Goal: Task Accomplishment & Management: Complete application form

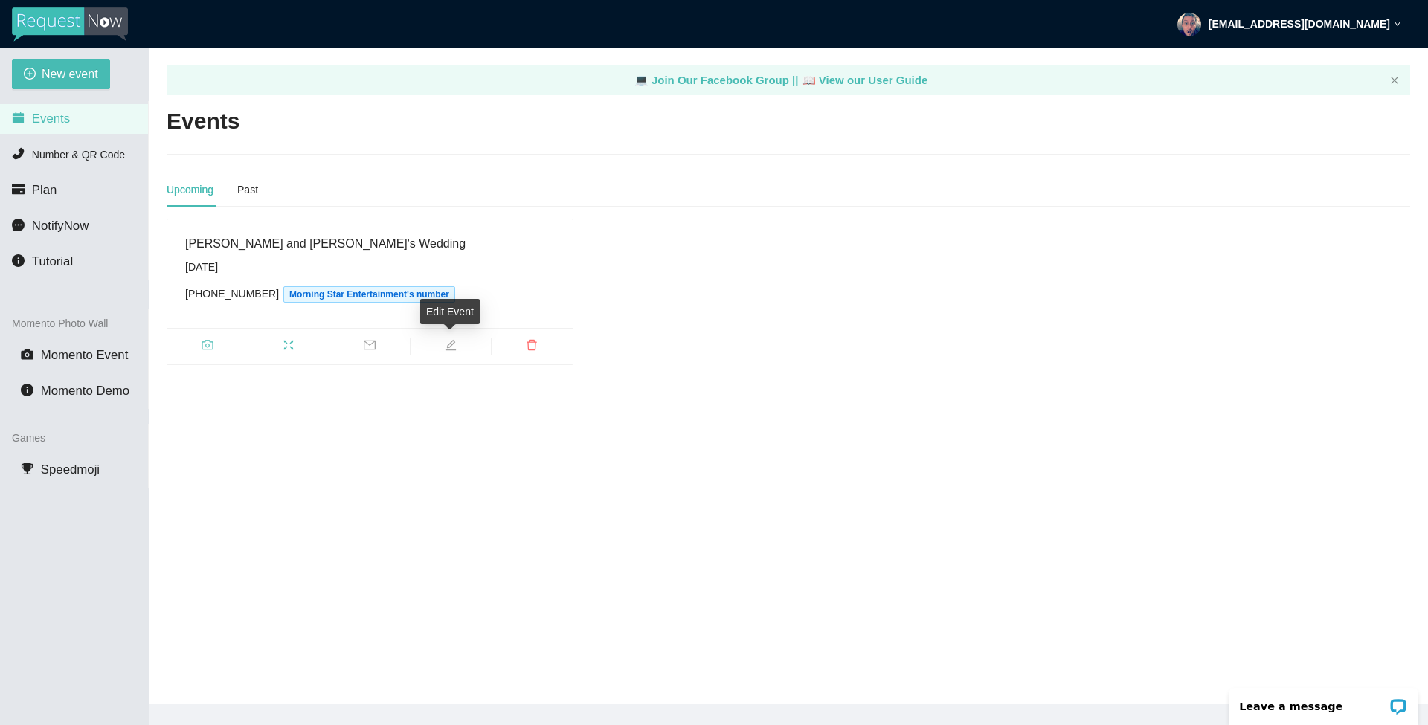
click at [450, 348] on icon "edit" at bounding box center [451, 345] width 12 height 12
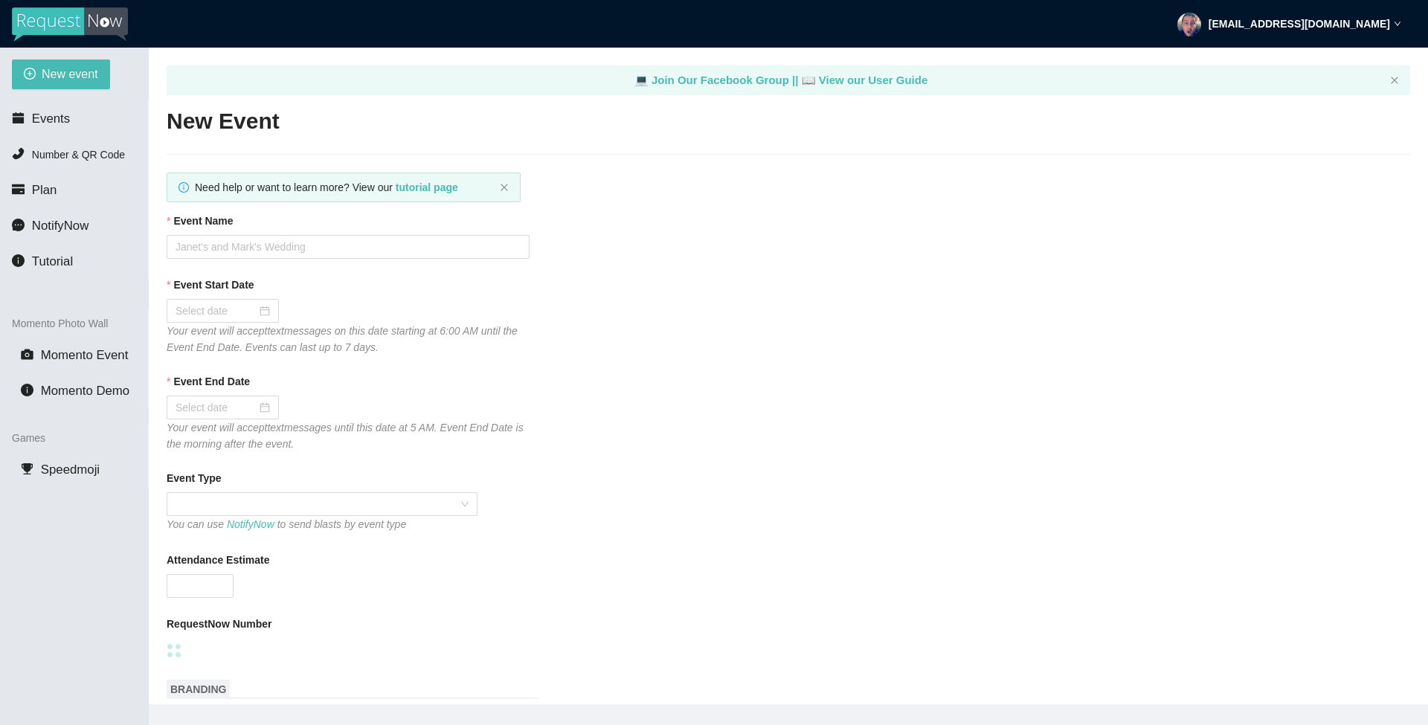
type textarea "Enjoy Celebrating with Raina and Kyle!!"
type input "Raina and Kyle's Wedding"
type input "08/23/2025"
type input "08/24/2025"
type input "275"
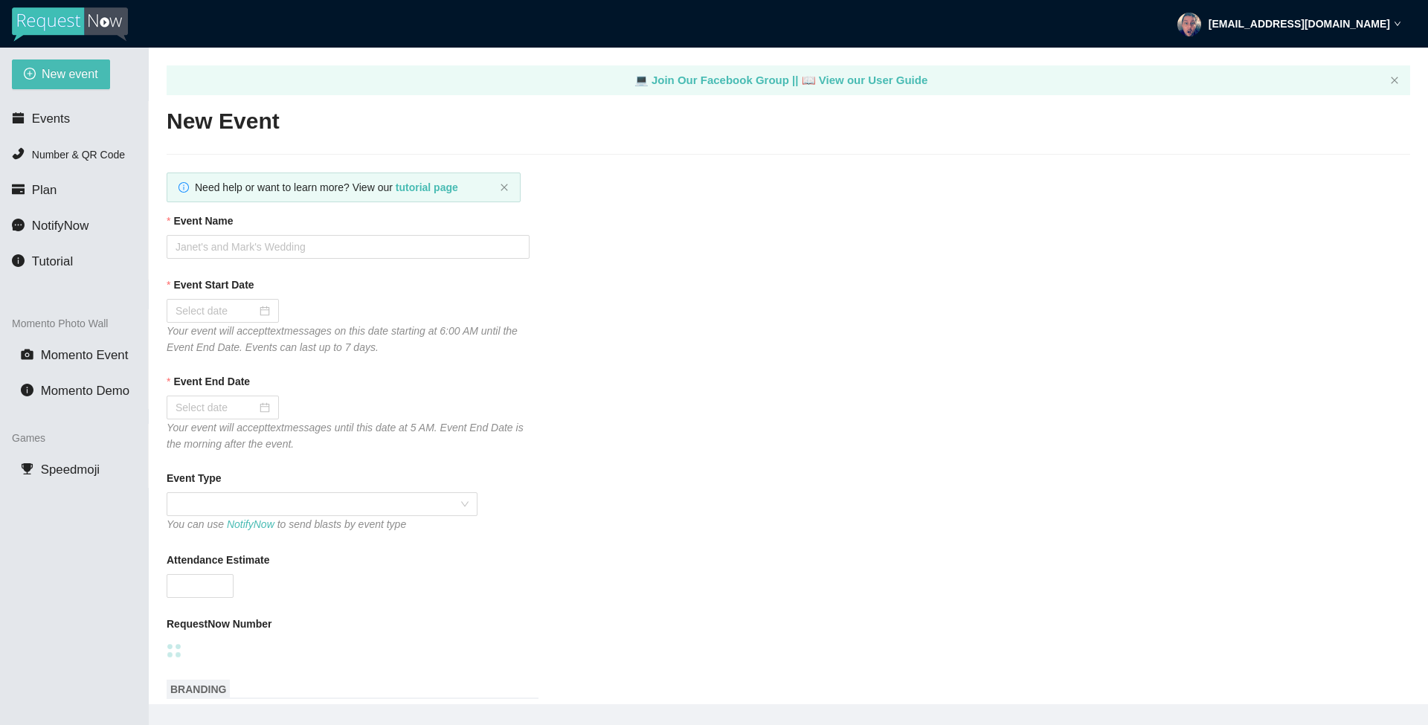
type textarea "Enjoy Celebrating with Raina and Kyle!!"
checkbox input "true"
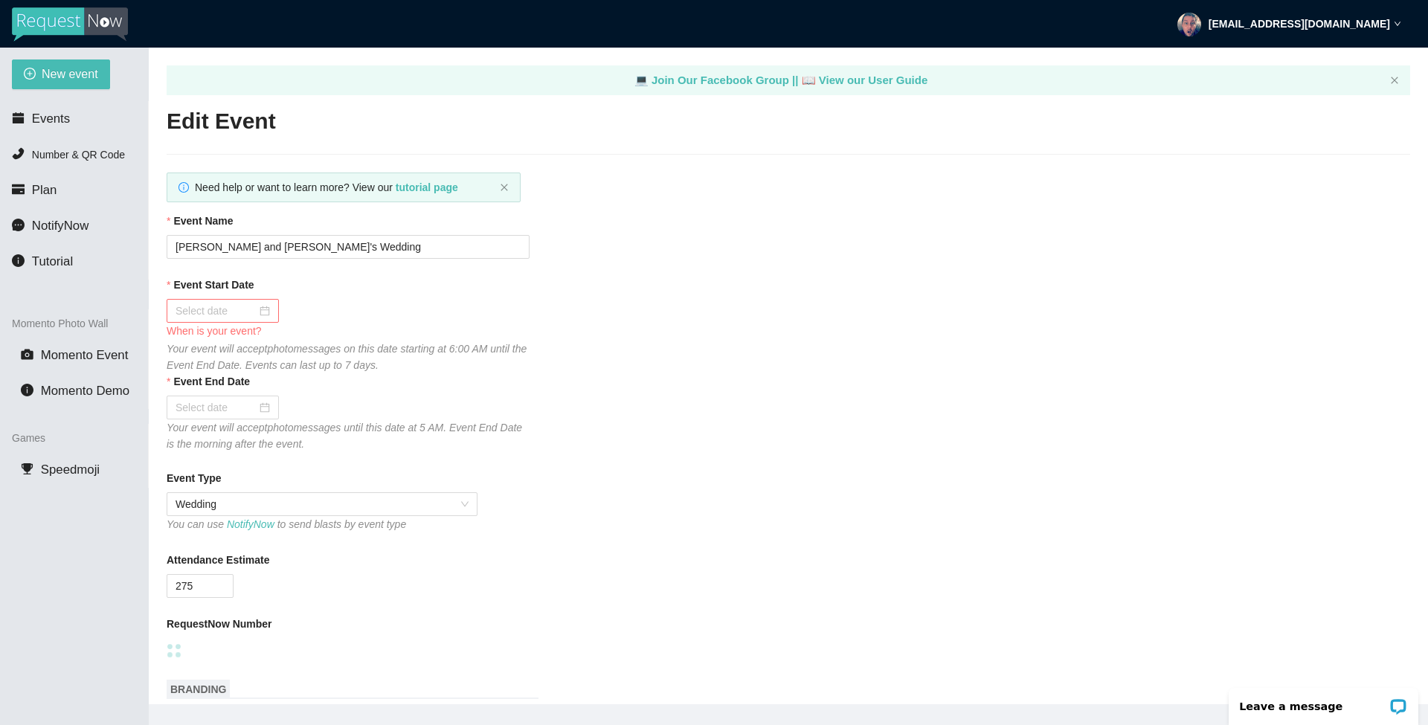
click at [260, 312] on div at bounding box center [223, 311] width 94 height 16
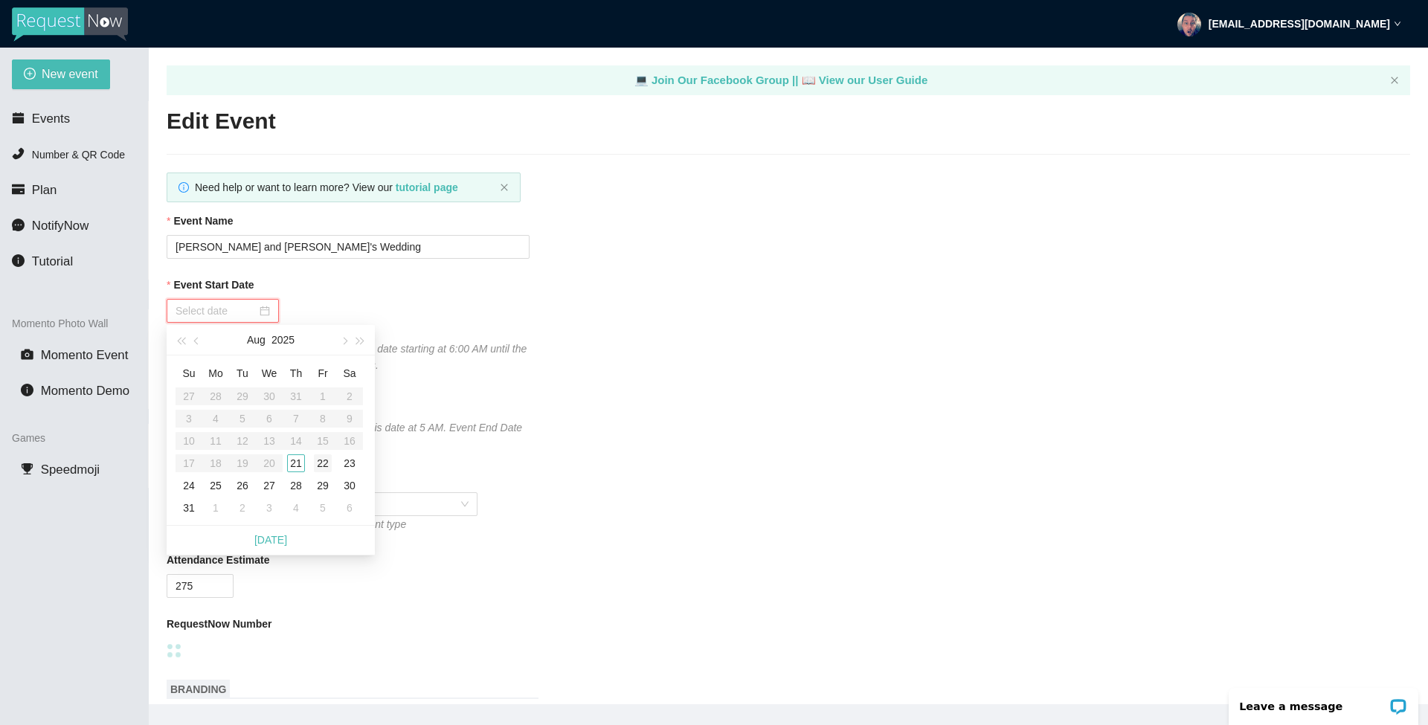
type input "08/22/2025"
type input "08/29/2025"
type input "08/30/2025"
click at [350, 486] on div "30" at bounding box center [350, 486] width 18 height 18
type input "08/31/2025"
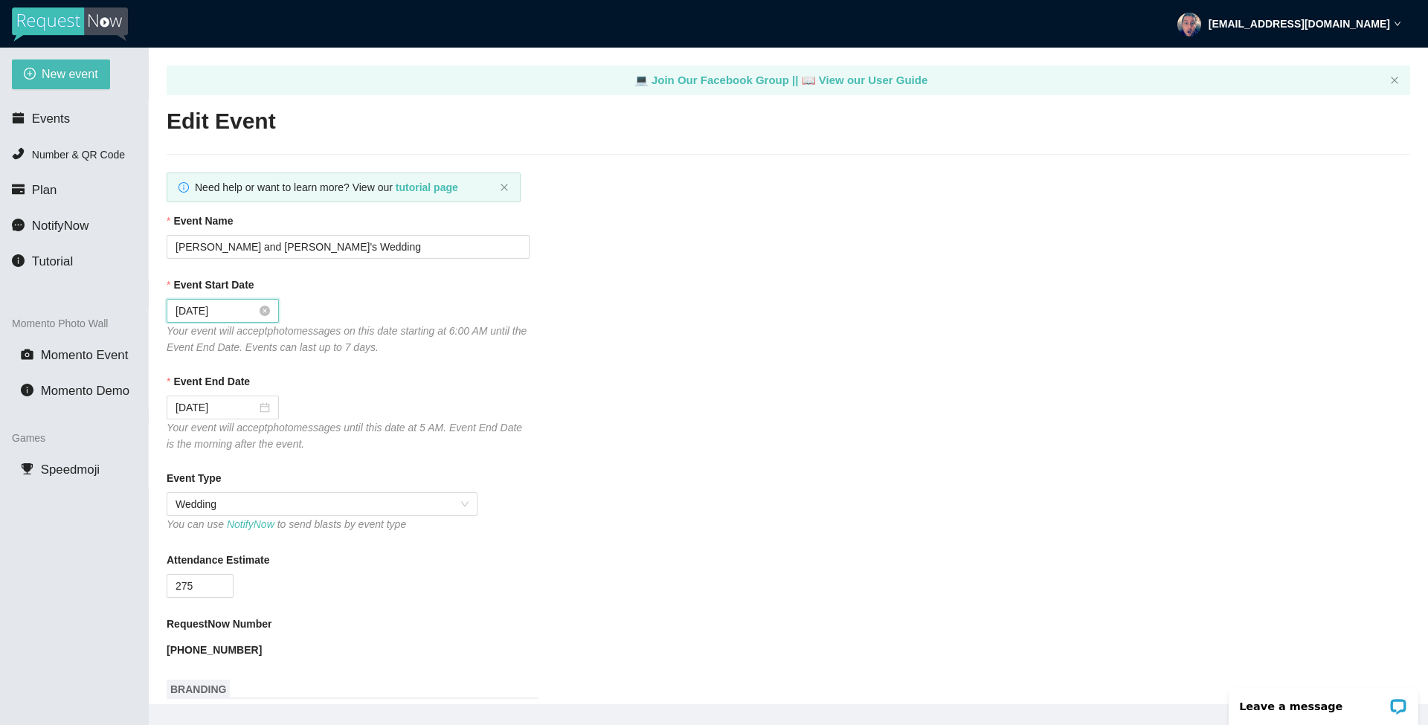
click at [311, 399] on div "08/31/2025" at bounding box center [348, 408] width 363 height 24
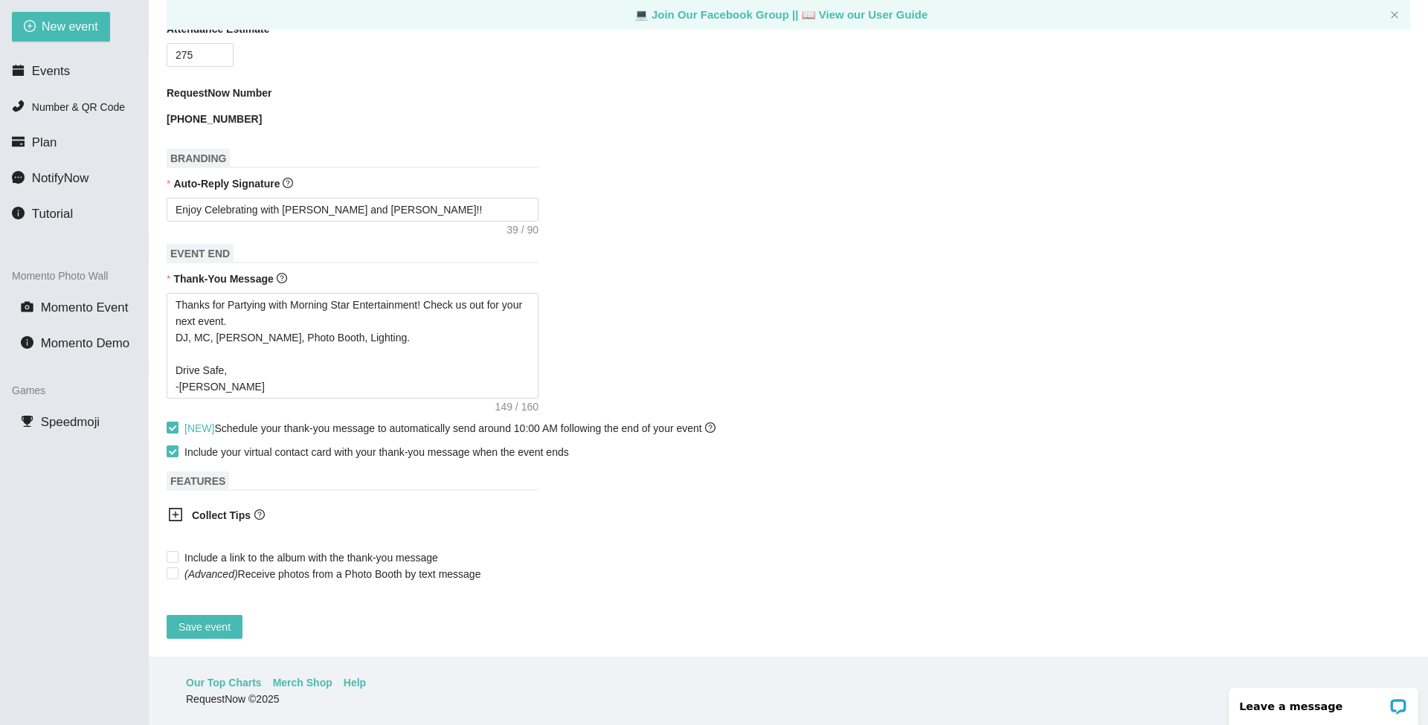
scroll to position [48, 0]
click at [176, 511] on icon "plus-square" at bounding box center [176, 514] width 7 height 7
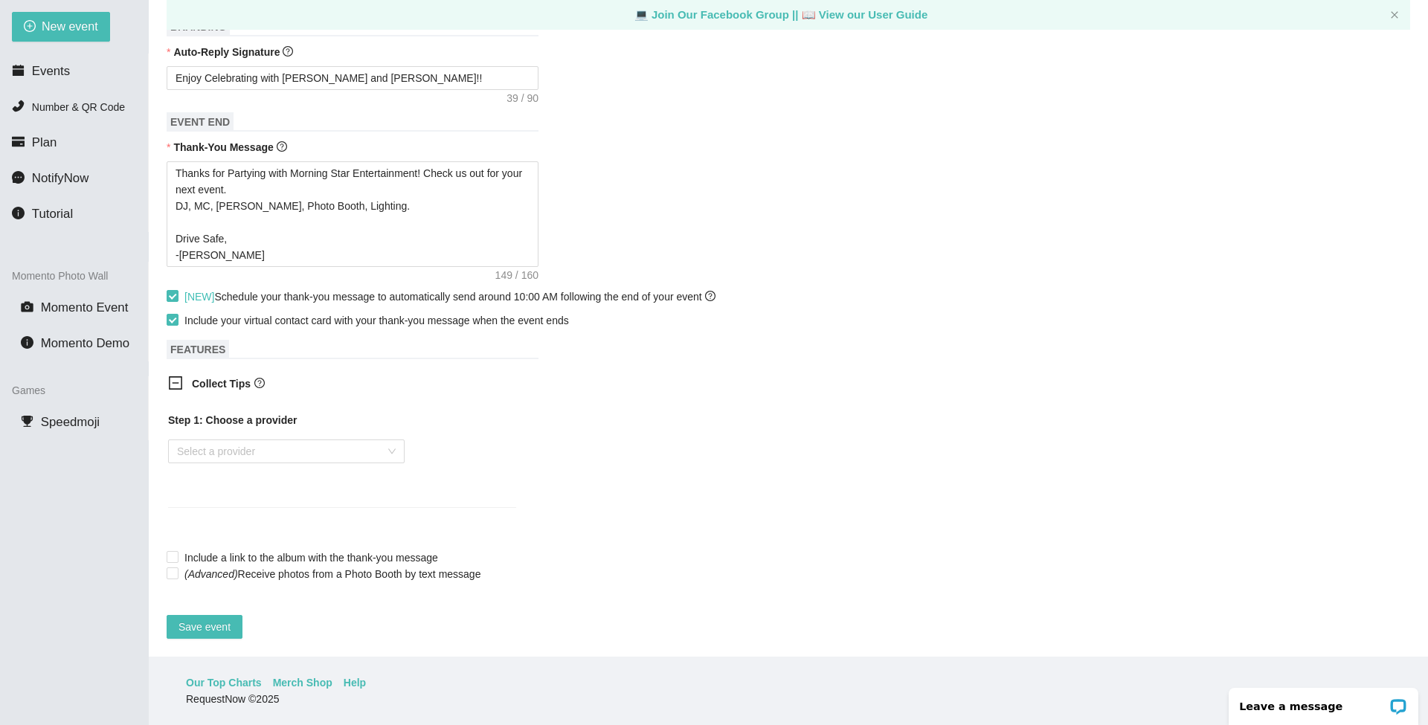
scroll to position [626, 0]
click at [222, 619] on span "Save event" at bounding box center [204, 627] width 52 height 16
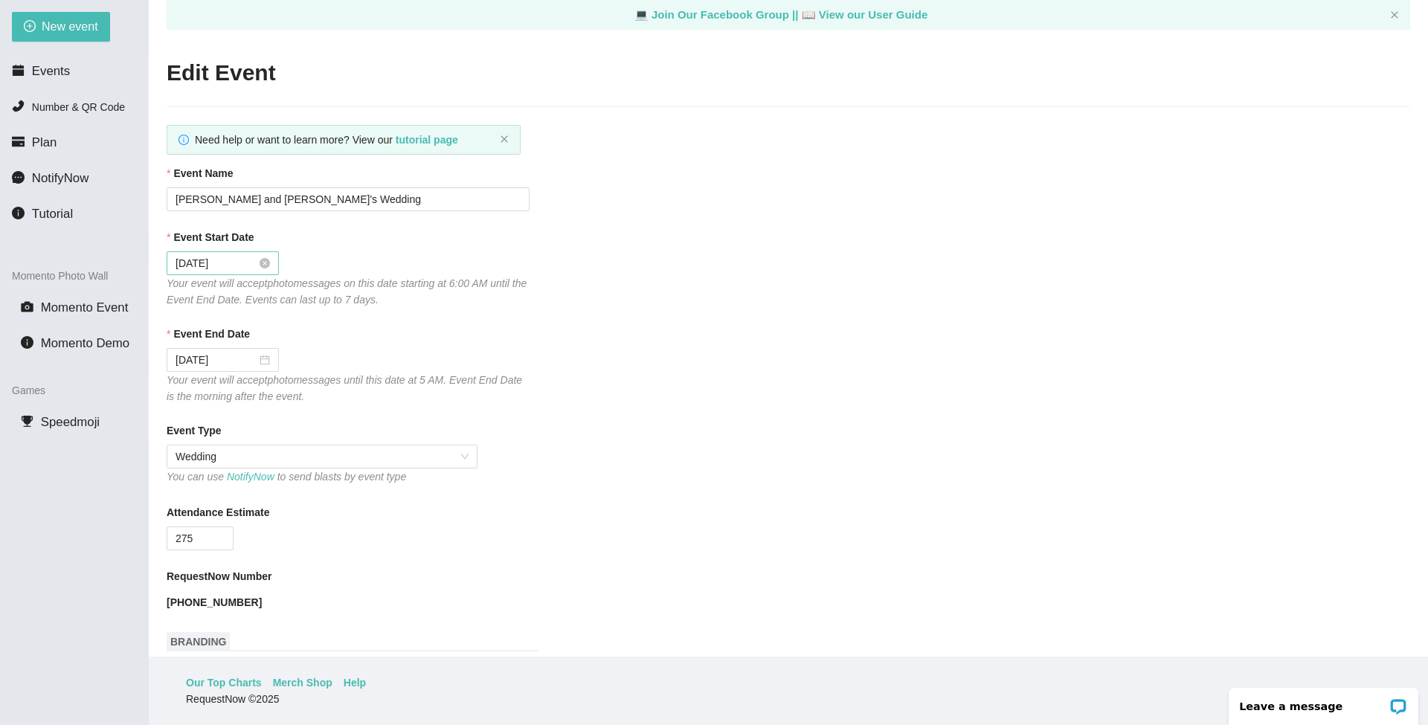
scroll to position [0, 0]
click at [839, 13] on link "📖 View our User Guide" at bounding box center [865, 14] width 126 height 13
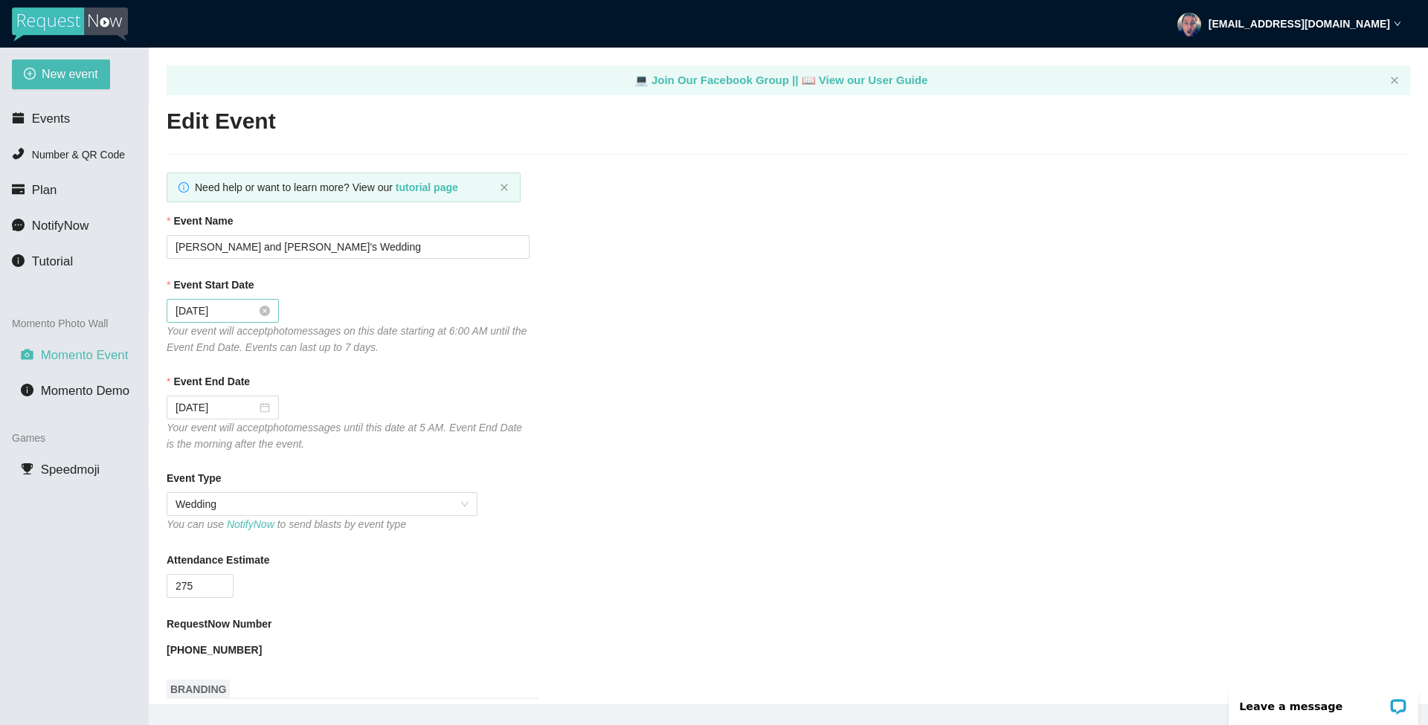
click at [82, 355] on span "Momento Event" at bounding box center [85, 355] width 88 height 14
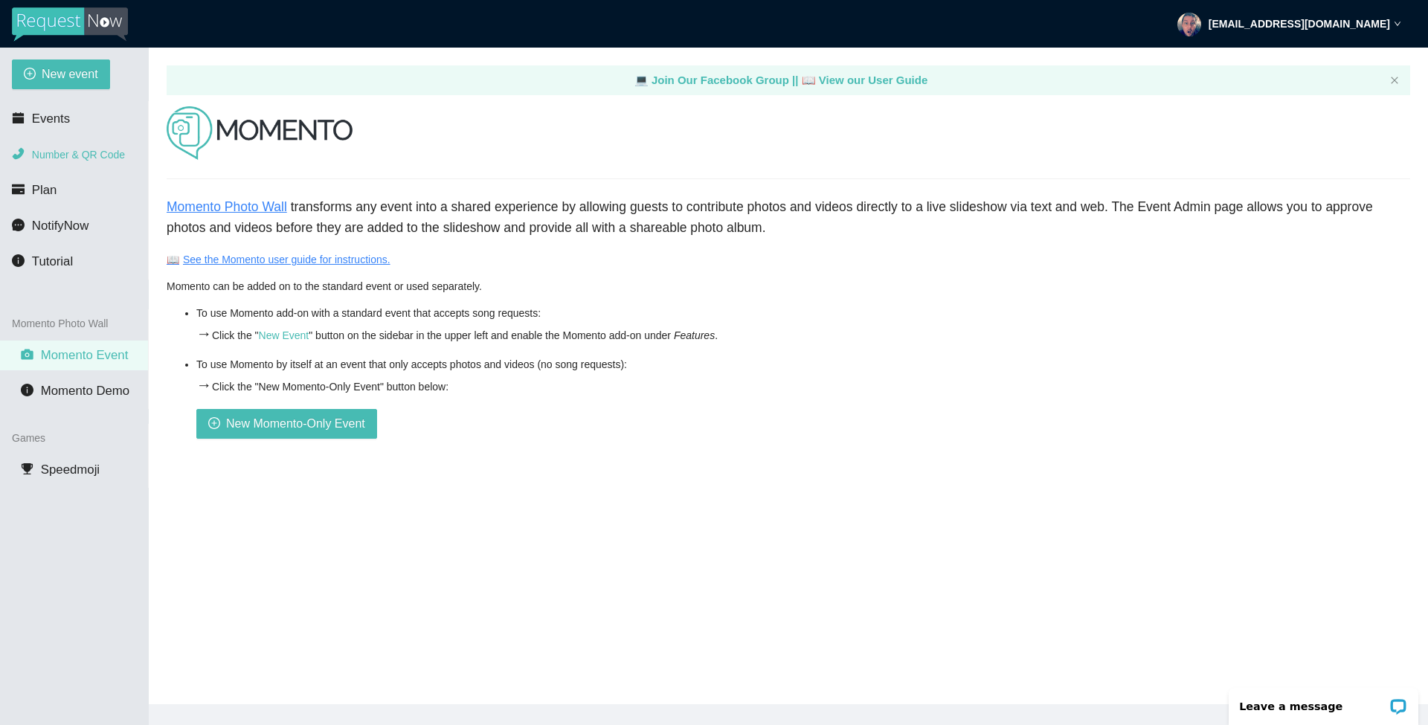
click at [65, 153] on span "Number & QR Code" at bounding box center [78, 155] width 93 height 12
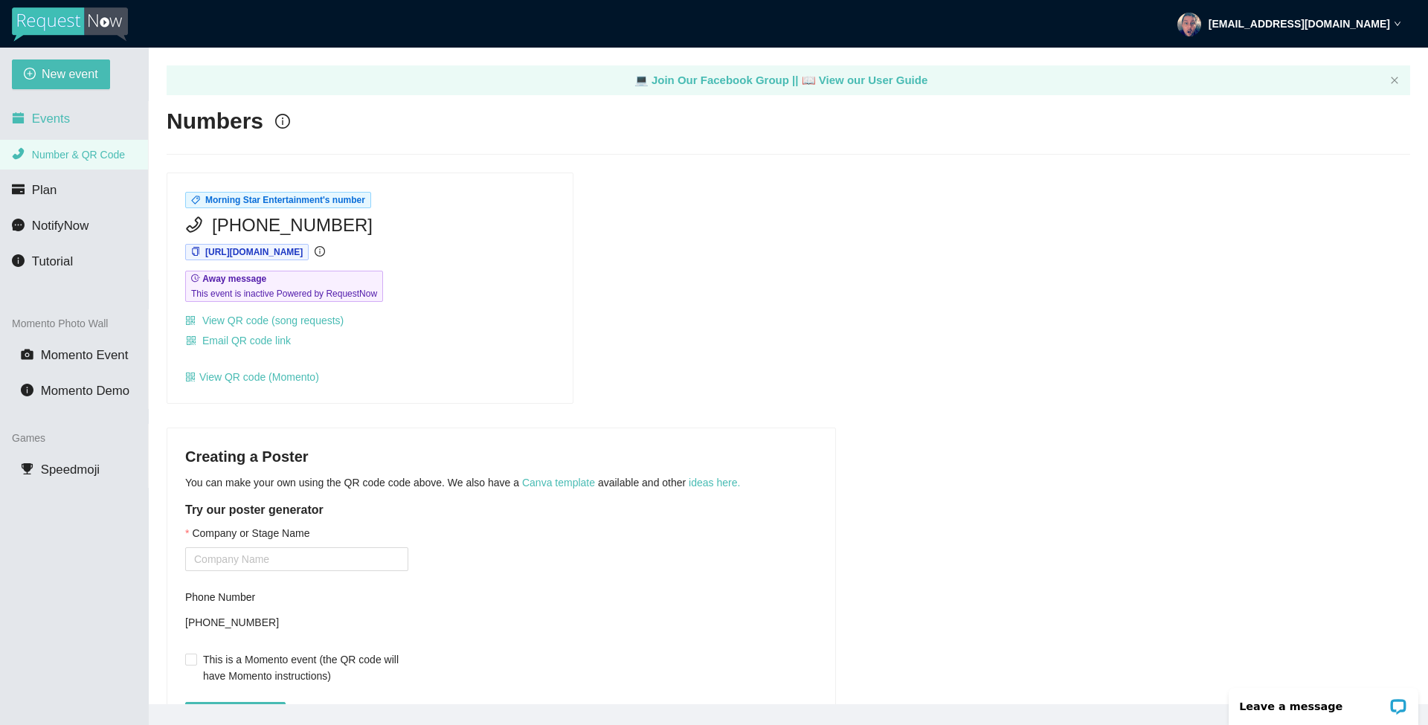
click at [57, 120] on span "Events" at bounding box center [51, 119] width 38 height 14
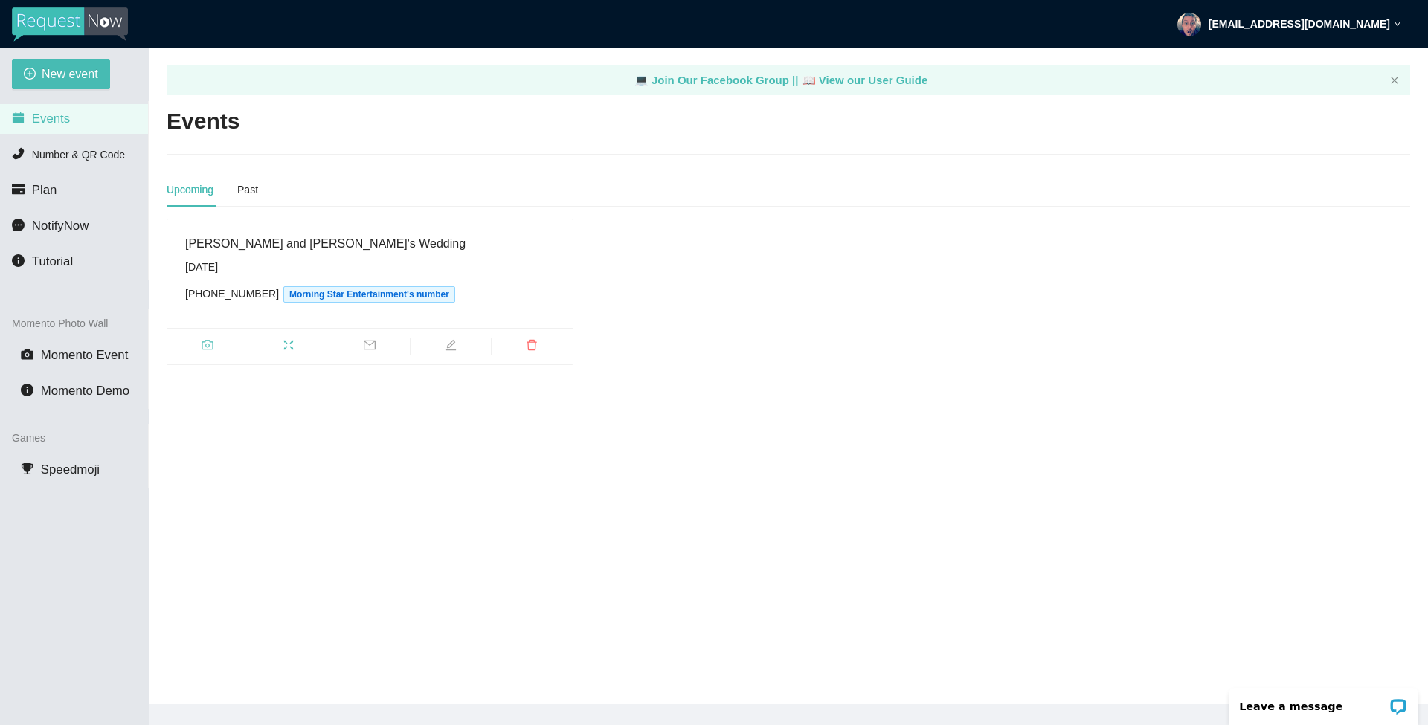
click at [266, 248] on div "Raina and Kyle's Wedding" at bounding box center [370, 243] width 370 height 19
click at [207, 345] on icon "camera" at bounding box center [208, 345] width 12 height 12
